Goal: Task Accomplishment & Management: Manage account settings

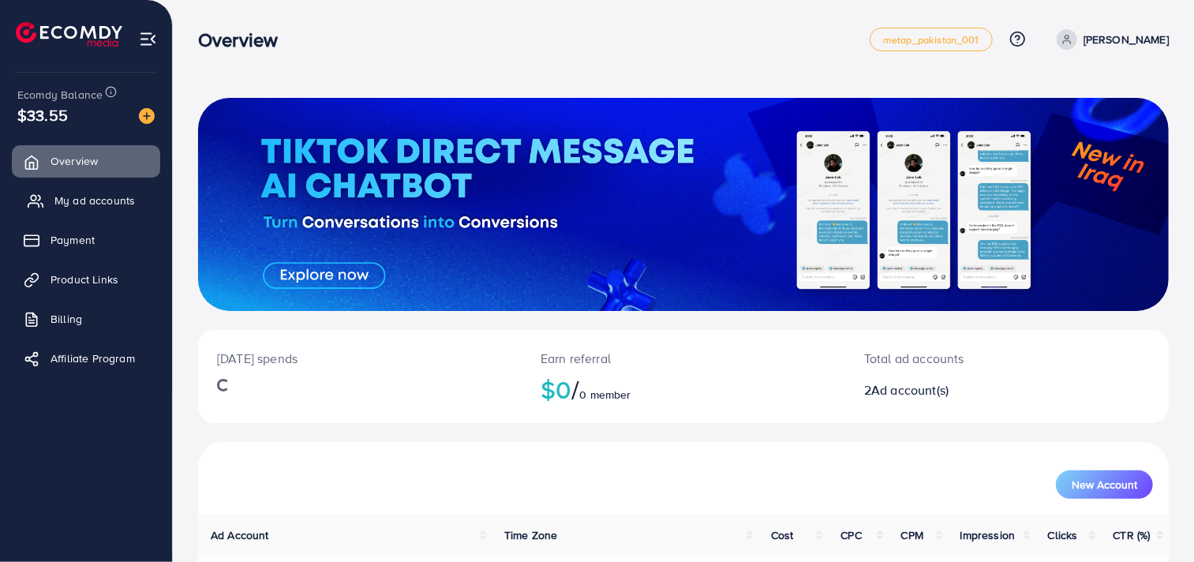
click at [85, 205] on span "My ad accounts" at bounding box center [94, 201] width 80 height 16
click at [93, 199] on span "My ad accounts" at bounding box center [94, 201] width 80 height 16
click at [47, 199] on link "My ad accounts" at bounding box center [86, 201] width 148 height 32
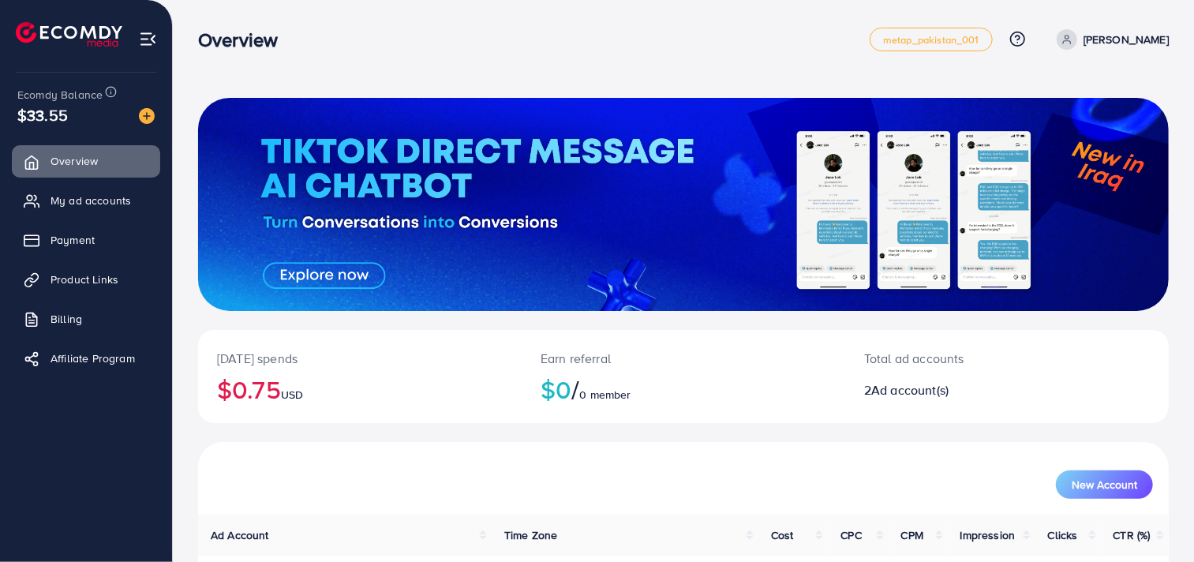
scroll to position [99, 0]
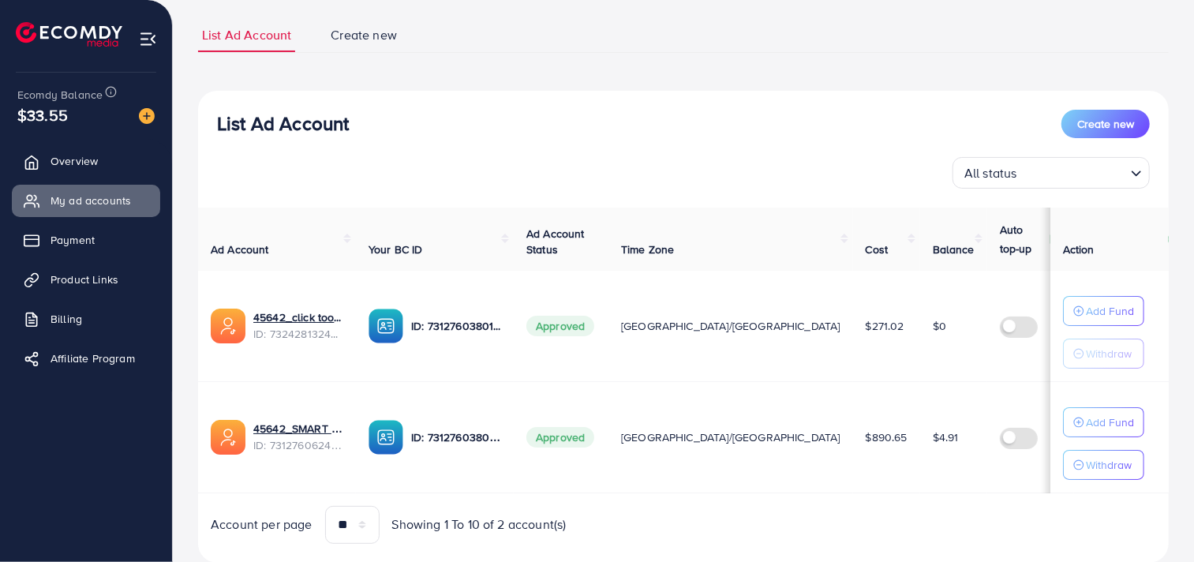
scroll to position [144, 0]
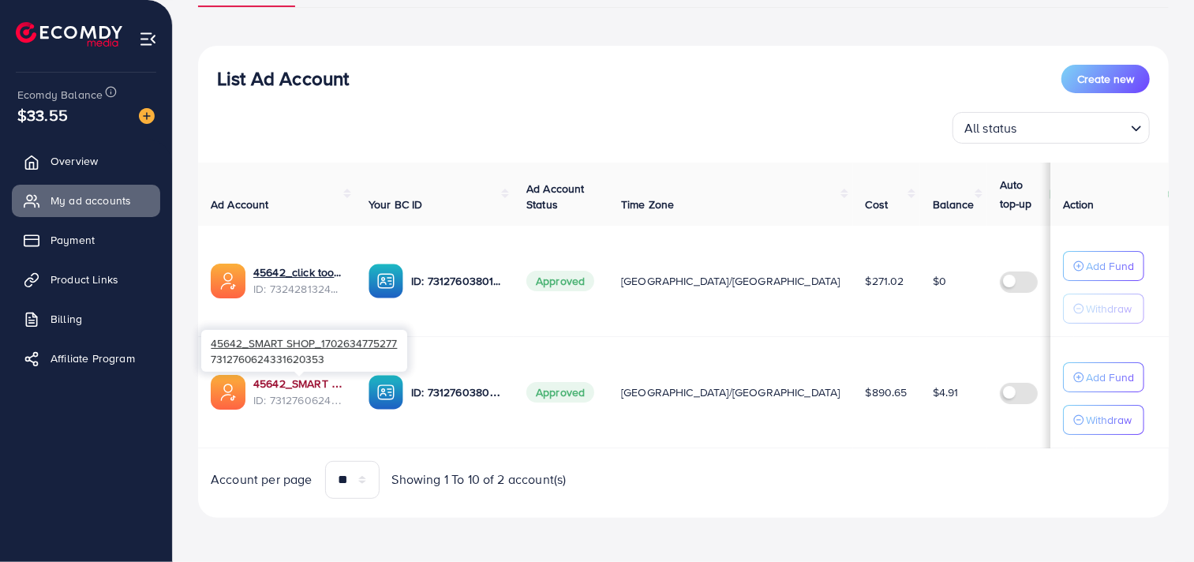
click at [284, 380] on link "45642_SMART SHOP_1702634775277" at bounding box center [298, 384] width 90 height 16
